Goal: Task Accomplishment & Management: Use online tool/utility

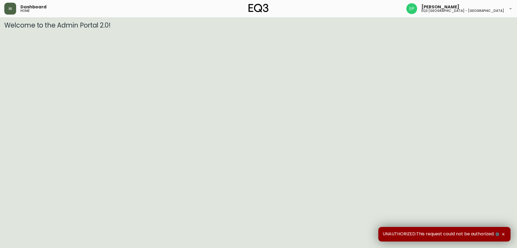
click at [10, 6] on icon "button" at bounding box center [10, 8] width 4 height 4
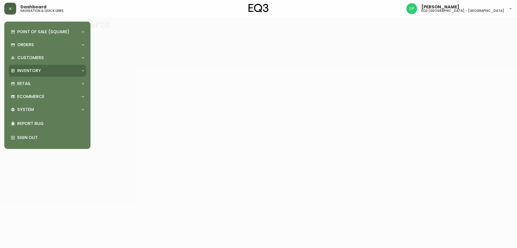
click at [32, 69] on p "Inventory" at bounding box center [29, 71] width 24 height 6
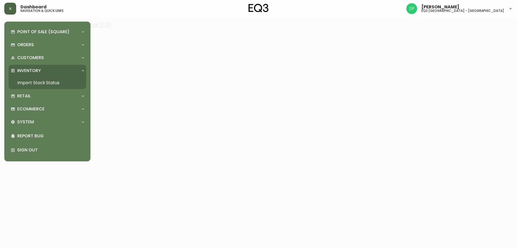
click at [32, 69] on p "Inventory" at bounding box center [29, 71] width 24 height 6
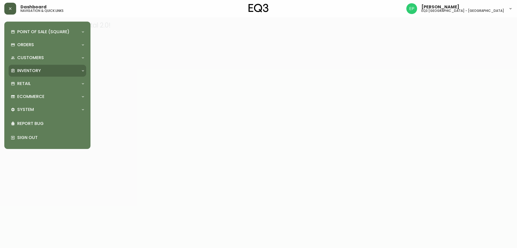
click at [31, 69] on p "Inventory" at bounding box center [29, 71] width 24 height 6
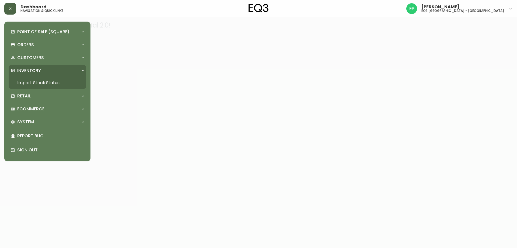
click at [31, 82] on link "Import Stock Status" at bounding box center [48, 83] width 78 height 12
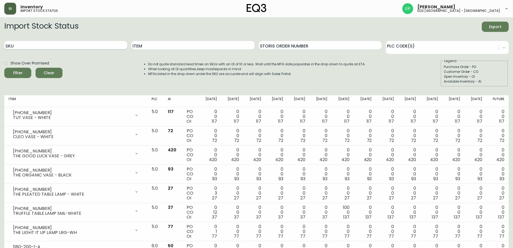
click at [49, 41] on input "SKU" at bounding box center [65, 45] width 123 height 9
paste input "7220-102-1-B"
click at [4, 68] on button "Filter" at bounding box center [17, 73] width 27 height 10
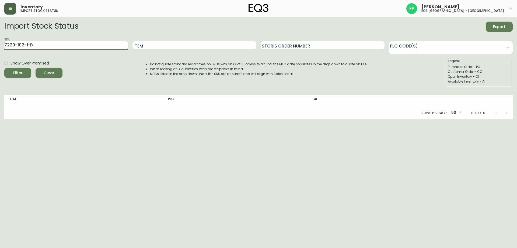
click at [4, 68] on button "Filter" at bounding box center [17, 73] width 27 height 10
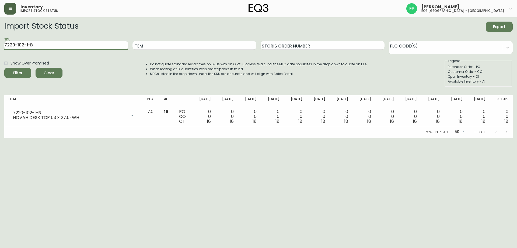
drag, startPoint x: 67, startPoint y: 45, endPoint x: 0, endPoint y: 41, distance: 67.0
click at [0, 41] on main "Import Stock Status Export SKU 7220-102-1-B Item Storis Order Number PLC Code(s…" at bounding box center [258, 77] width 517 height 121
paste input "510"
click at [4, 68] on button "Filter" at bounding box center [17, 73] width 27 height 10
drag, startPoint x: 39, startPoint y: 44, endPoint x: 0, endPoint y: 43, distance: 39.4
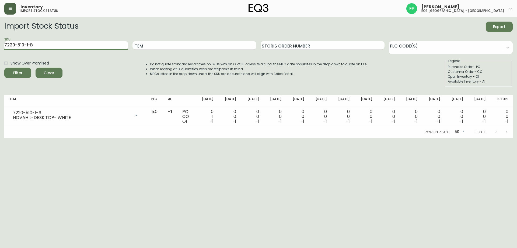
click at [0, 43] on main "Import Stock Status Export SKU 7220-510-1-B Item Storis Order Number PLC Code(s…" at bounding box center [258, 77] width 517 height 121
paste input "100-01-A"
click at [4, 68] on button "Filter" at bounding box center [17, 73] width 27 height 10
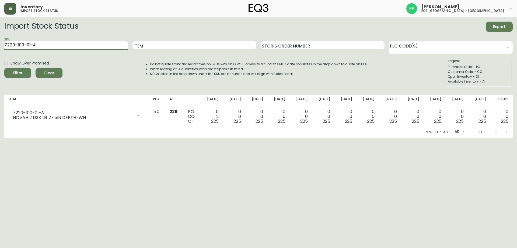
drag, startPoint x: 59, startPoint y: 44, endPoint x: 0, endPoint y: 34, distance: 60.2
click at [0, 41] on main "Import Stock Status Export SKU 7220-100-01-A Item Storis Order Number PLC Code(…" at bounding box center [258, 77] width 517 height 121
drag, startPoint x: 44, startPoint y: 47, endPoint x: 0, endPoint y: 5, distance: 60.6
click at [0, 29] on main "Import Stock Status Export SKU 7220-100-01-A Item Storis Order Number PLC Code(…" at bounding box center [258, 77] width 517 height 121
click at [4, 68] on button "Filter" at bounding box center [17, 73] width 27 height 10
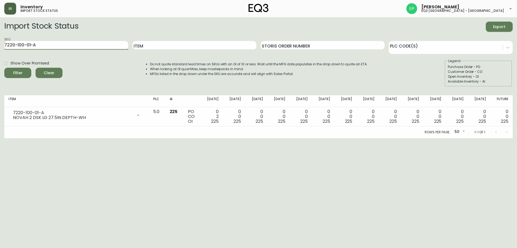
click at [4, 68] on button "Filter" at bounding box center [17, 73] width 27 height 10
drag, startPoint x: 44, startPoint y: 44, endPoint x: 0, endPoint y: 24, distance: 48.6
click at [0, 28] on main "Import Stock Status Export SKU 7220-100-01-A Item Storis Order Number PLC Code(…" at bounding box center [258, 77] width 517 height 121
click at [4, 68] on button "Filter" at bounding box center [17, 73] width 27 height 10
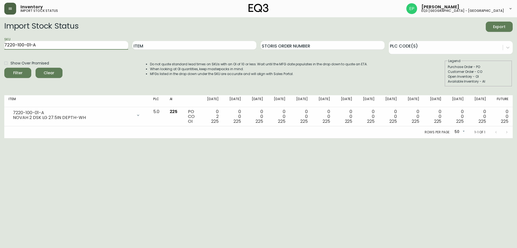
drag, startPoint x: 60, startPoint y: 46, endPoint x: 0, endPoint y: 35, distance: 61.4
click at [0, 16] on div "Inventory import stock status [PERSON_NAME] eq3 [GEOGRAPHIC_DATA] - [GEOGRAPHIC…" at bounding box center [258, 69] width 517 height 138
paste input "2-01-C"
click at [4, 68] on button "Filter" at bounding box center [17, 73] width 27 height 10
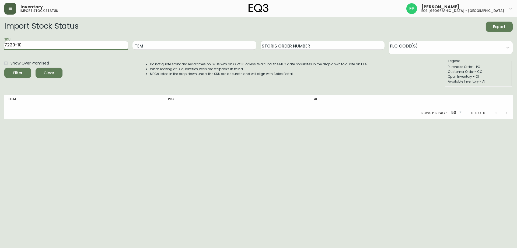
type input "7220-10"
click at [4, 68] on button "Filter" at bounding box center [17, 73] width 27 height 10
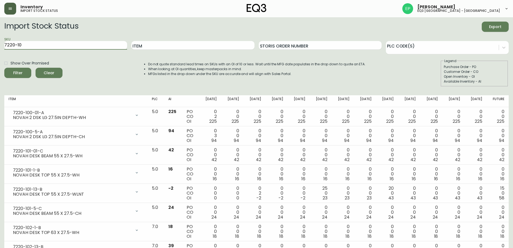
drag, startPoint x: 59, startPoint y: 41, endPoint x: 0, endPoint y: 41, distance: 59.0
click at [0, 41] on main "Import Stock Status Export SKU 7220-10 Item Storis Order Number PLC Code(s) Sho…" at bounding box center [256, 221] width 513 height 408
click at [184, 44] on input "Item" at bounding box center [193, 45] width 123 height 9
type input "beam 63"
click at [4, 68] on button "Filter" at bounding box center [17, 73] width 27 height 10
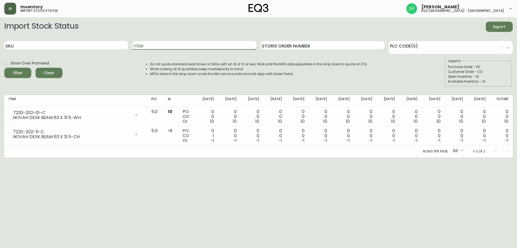
click at [157, 46] on input "Item" at bounding box center [195, 45] width 124 height 9
click at [4, 68] on button "Filter" at bounding box center [17, 73] width 27 height 10
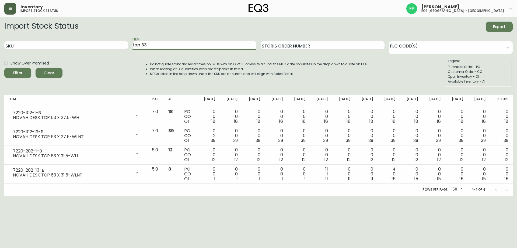
drag, startPoint x: 179, startPoint y: 46, endPoint x: 0, endPoint y: 56, distance: 179.7
click at [39, 47] on div "SKU Item top 63 Storis Order Number PLC Code(s)" at bounding box center [258, 46] width 509 height 18
paste input "7220-102-1-B"
type input "7"
click at [14, 47] on input "SKU" at bounding box center [66, 45] width 124 height 9
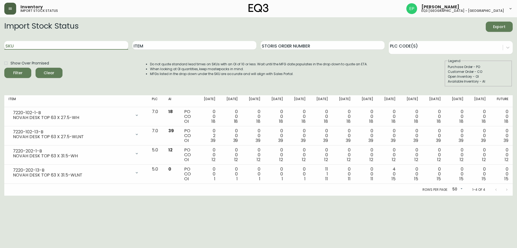
paste input "7220-102-1-B"
click at [4, 68] on button "Filter" at bounding box center [17, 73] width 27 height 10
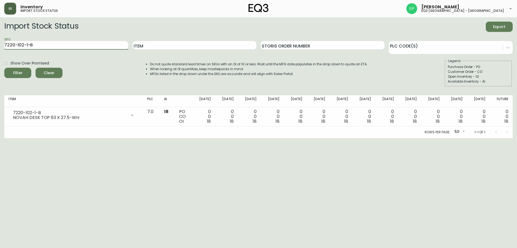
drag, startPoint x: 50, startPoint y: 45, endPoint x: 0, endPoint y: 17, distance: 57.2
click at [0, 21] on main "Import Stock Status Export SKU 7220-102-1-B Item Storis Order Number PLC Code(s…" at bounding box center [258, 77] width 517 height 121
paste input "510"
click at [4, 68] on button "Filter" at bounding box center [17, 73] width 27 height 10
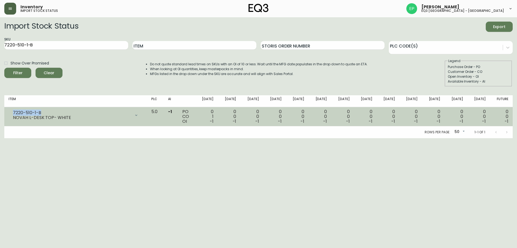
drag, startPoint x: 52, startPoint y: 113, endPoint x: 9, endPoint y: 112, distance: 43.4
click at [9, 112] on div "7220-510-1-B NOVAH L-DESK TOP- WHITE" at bounding box center [76, 115] width 134 height 12
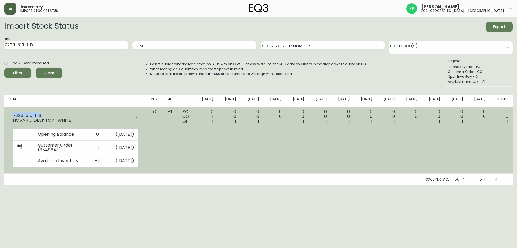
copy div "7220-510-1-B"
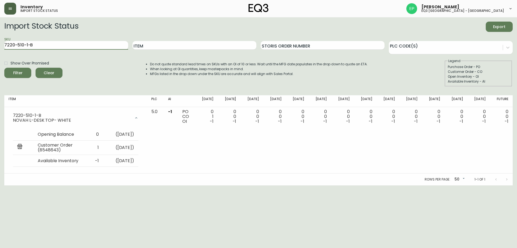
drag, startPoint x: 89, startPoint y: 43, endPoint x: 0, endPoint y: 30, distance: 90.5
click at [0, 30] on main "Import Stock Status Export SKU 7220-510-1-B Item Storis Order Number PLC Code(s…" at bounding box center [258, 101] width 517 height 168
paste input "2020-100-0-A"
click at [4, 68] on button "Filter" at bounding box center [17, 73] width 27 height 10
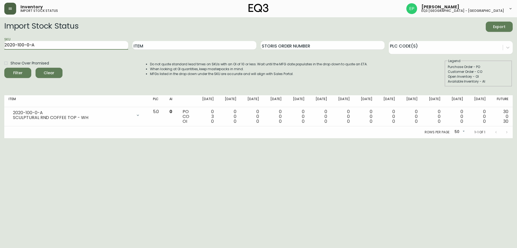
drag, startPoint x: 94, startPoint y: 49, endPoint x: 0, endPoint y: 40, distance: 94.4
click at [0, 40] on main "Import Stock Status Export SKU 2020-100-0-A Item Storis Order Number PLC Code(s…" at bounding box center [258, 77] width 517 height 121
paste input "1-0-B"
type input "2020-101-0-B"
click at [4, 68] on button "Filter" at bounding box center [17, 73] width 27 height 10
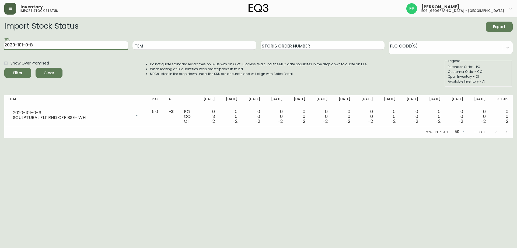
drag, startPoint x: 79, startPoint y: 49, endPoint x: 0, endPoint y: 38, distance: 79.7
click at [0, 34] on main "Import Stock Status Export SKU 2020-101-0-B Item Storis Order Number PLC Code(s…" at bounding box center [258, 77] width 517 height 121
click at [235, 46] on input "Item" at bounding box center [195, 45] width 124 height 9
type input "sculptural"
click at [4, 68] on button "Filter" at bounding box center [17, 73] width 27 height 10
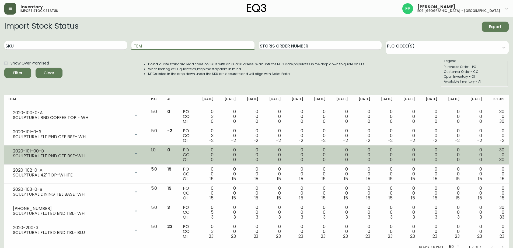
click at [191, 150] on div "PO CO OI" at bounding box center [187, 154] width 8 height 15
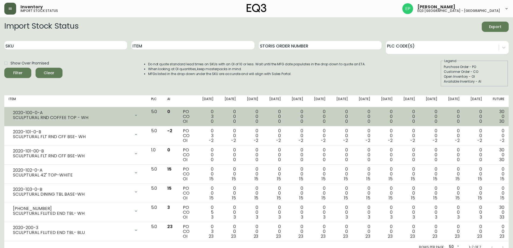
click at [212, 115] on div "0 3 0" at bounding box center [207, 116] width 14 height 15
